Goal: Transaction & Acquisition: Obtain resource

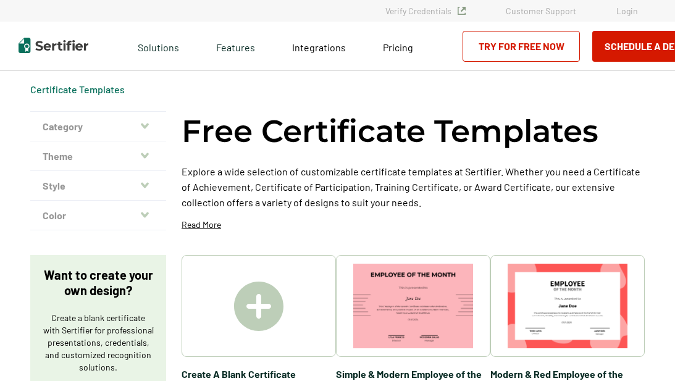
scroll to position [109, 0]
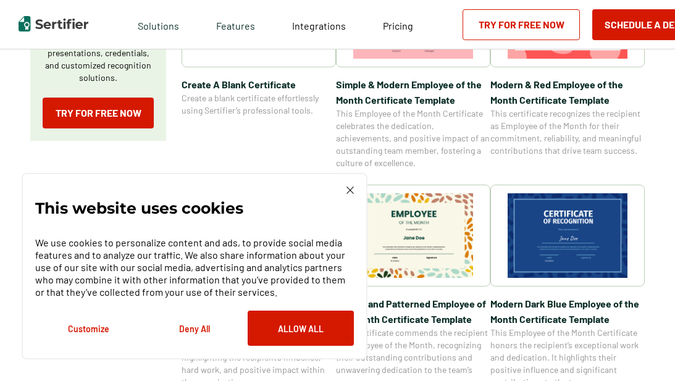
scroll to position [289, 0]
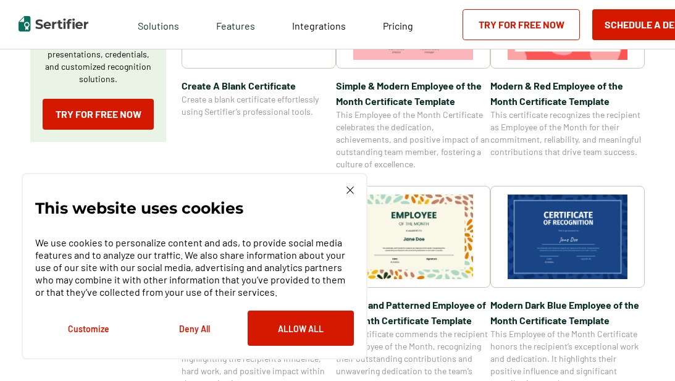
click at [353, 189] on img at bounding box center [350, 190] width 7 height 7
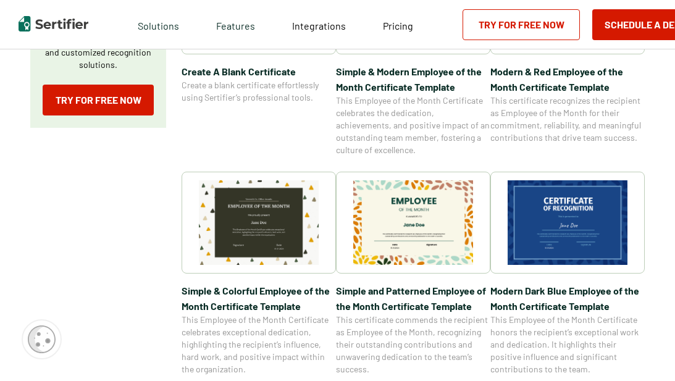
scroll to position [302, 0]
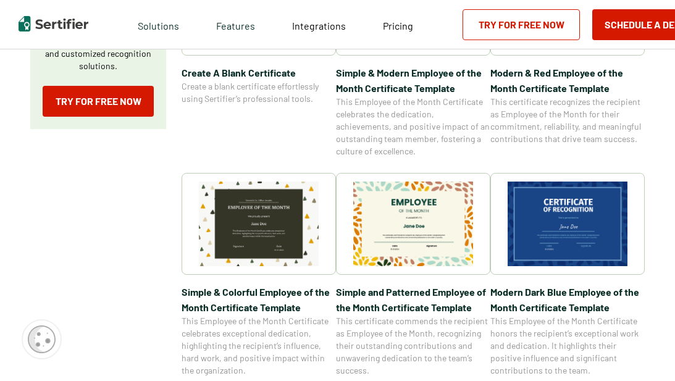
click at [383, 223] on img at bounding box center [413, 224] width 120 height 85
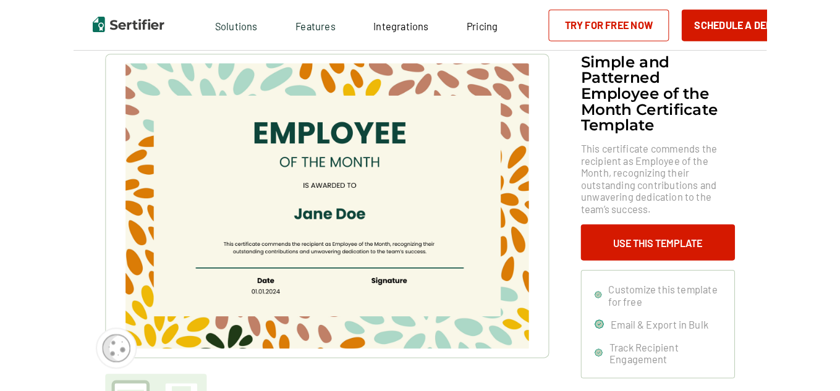
scroll to position [60, 0]
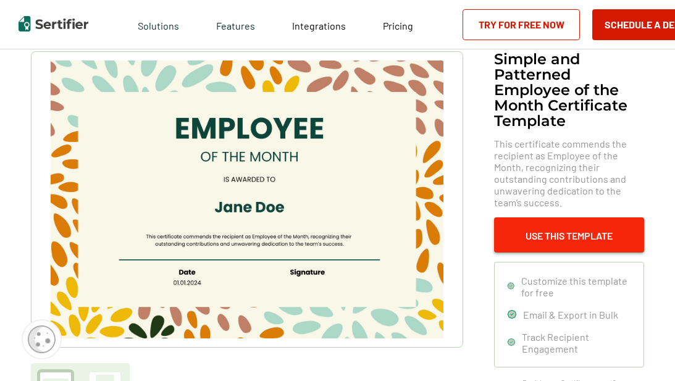
click at [552, 230] on button "Use This Template" at bounding box center [569, 234] width 150 height 35
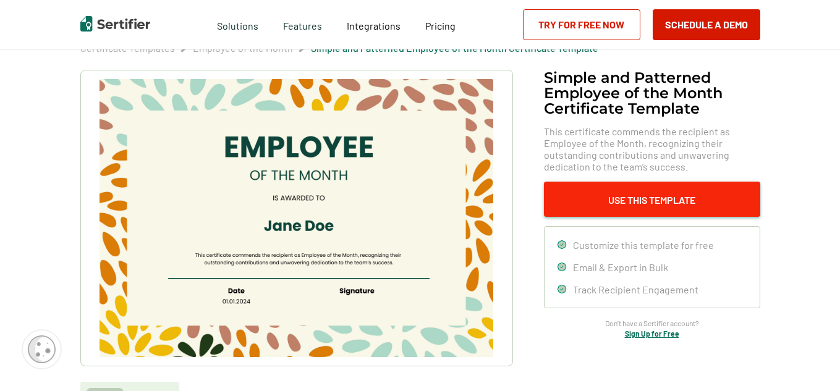
click at [615, 210] on button "Use This Template" at bounding box center [652, 199] width 216 height 35
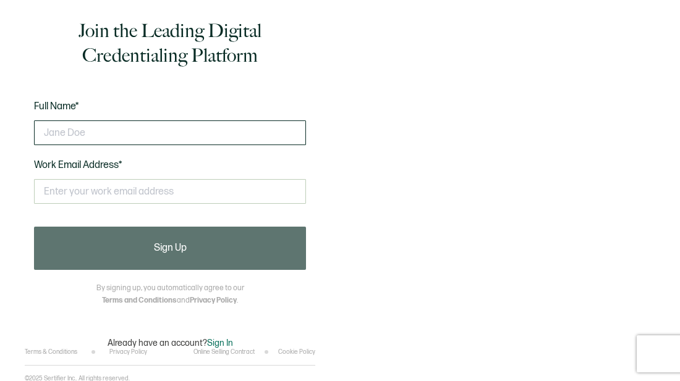
click at [146, 138] on input "text" at bounding box center [170, 132] width 272 height 25
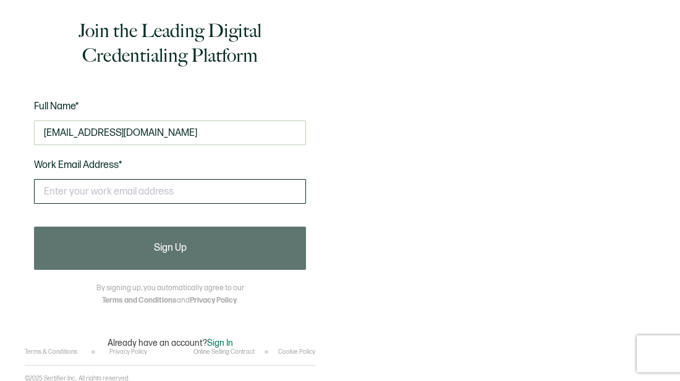
type input "anb06260@yahoo.com"
click at [138, 187] on input "text" at bounding box center [170, 191] width 272 height 25
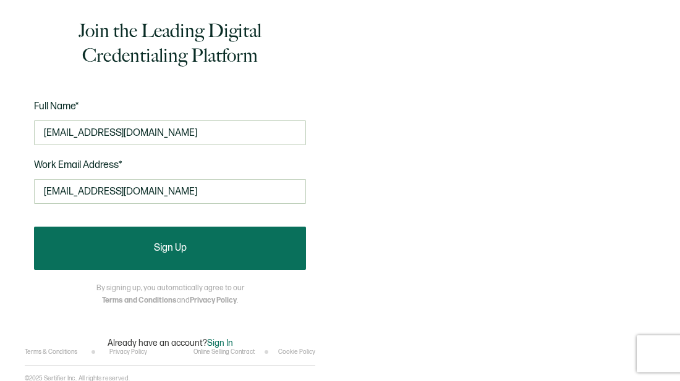
click at [153, 250] on button "Sign Up" at bounding box center [170, 248] width 272 height 43
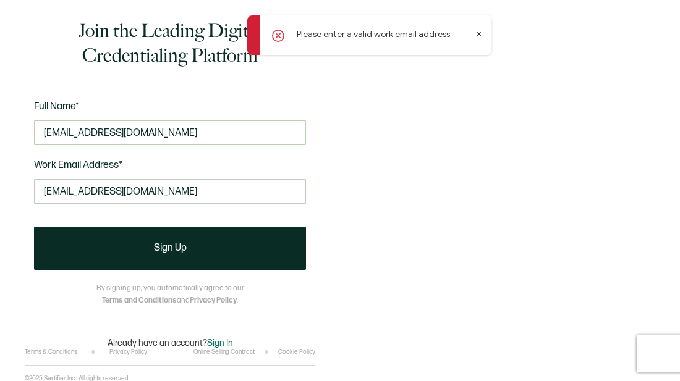
click at [480, 35] on icon at bounding box center [479, 34] width 3 height 3
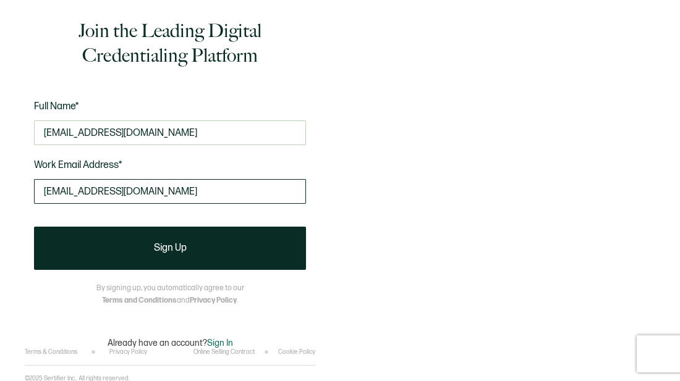
click at [163, 196] on input "anb06260@yahoo.com" at bounding box center [170, 191] width 272 height 25
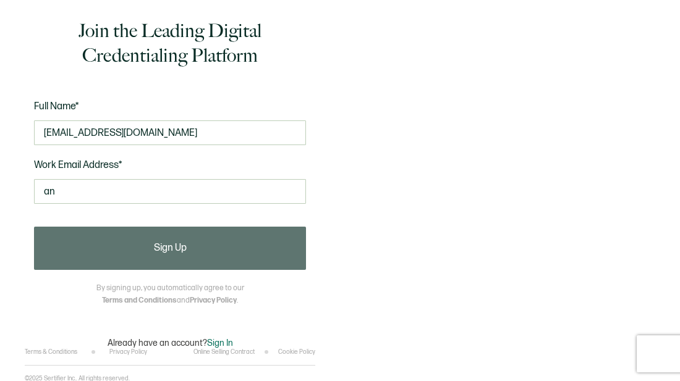
type input "a"
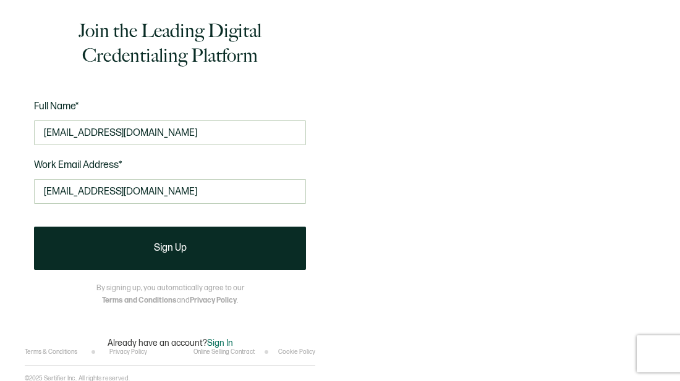
type input "ashleybrisco@gmbehavior.org"
